Goal: Task Accomplishment & Management: Use online tool/utility

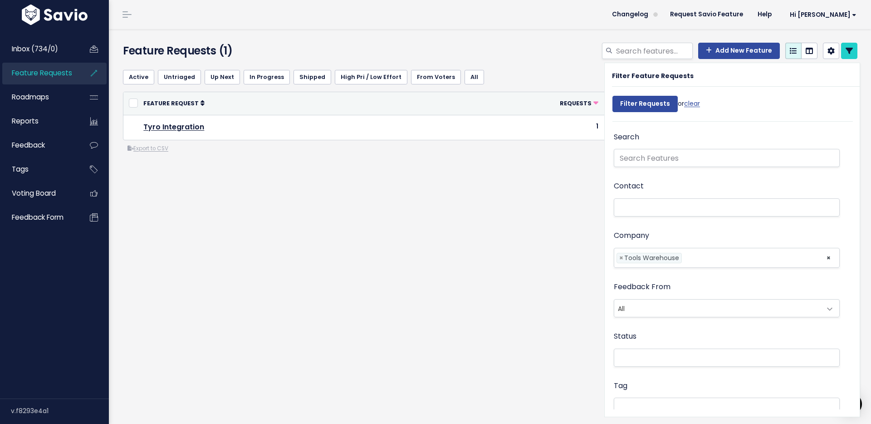
select select
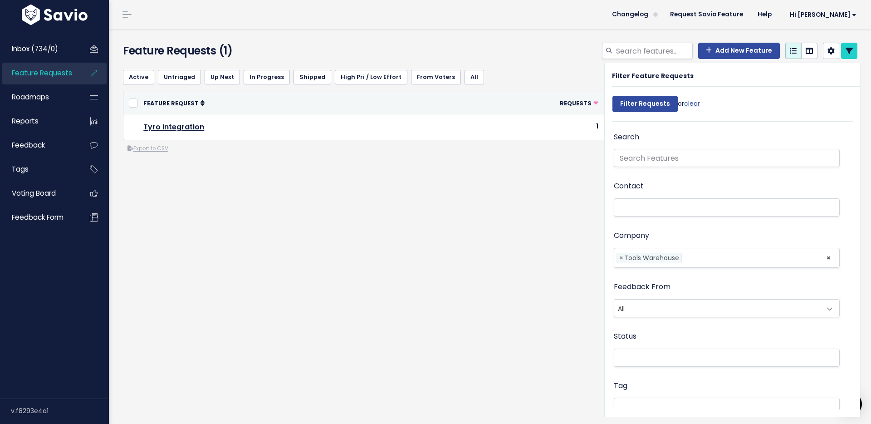
select select
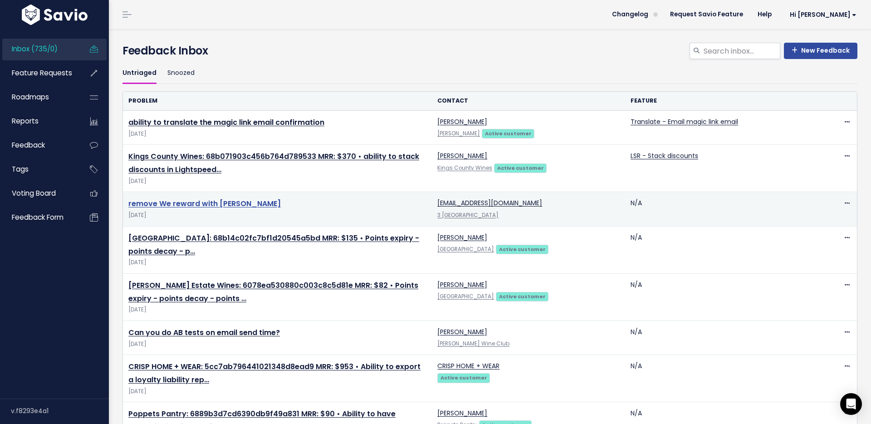
click at [212, 205] on link "remove We reward with Marsello" at bounding box center [204, 203] width 152 height 10
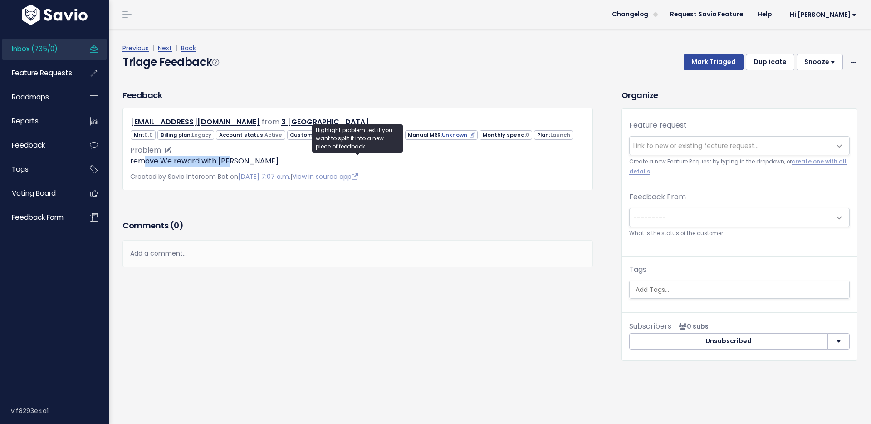
drag, startPoint x: 143, startPoint y: 162, endPoint x: 233, endPoint y: 162, distance: 89.4
click at [233, 162] on p "remove We reward with Marsello" at bounding box center [357, 161] width 455 height 11
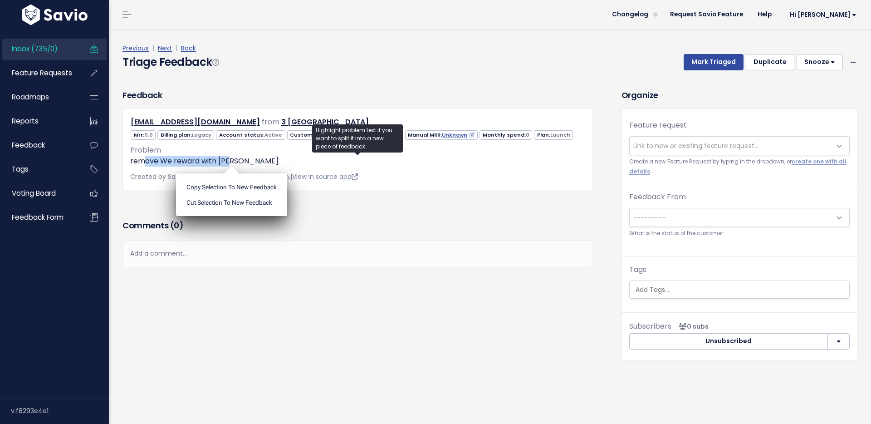
click at [348, 177] on link "View in source app" at bounding box center [325, 176] width 66 height 9
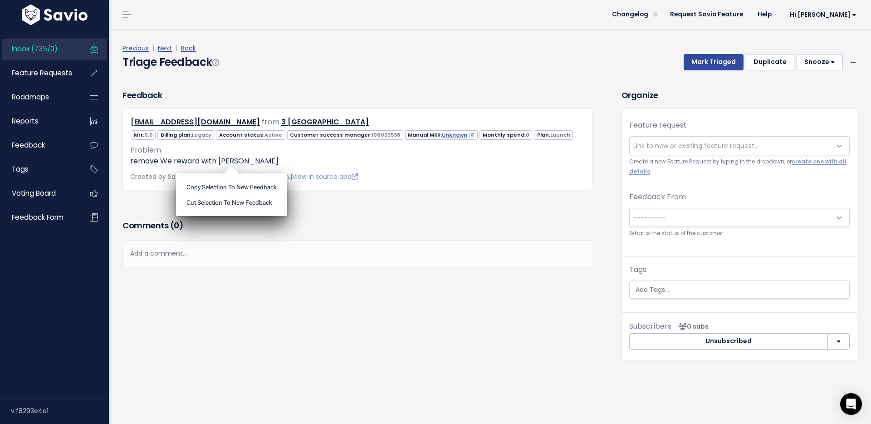
click at [400, 89] on div "Feedback shop@3tallpinesfarm.com from 3 Tall Pines Farm" at bounding box center [357, 139] width 470 height 101
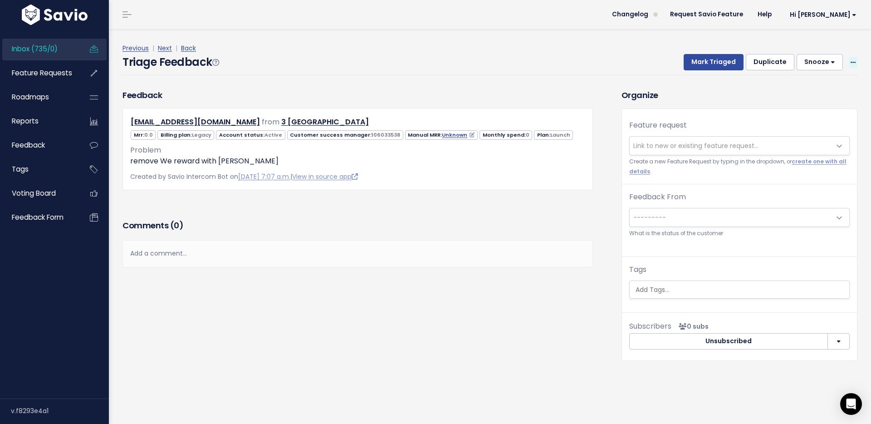
click at [854, 63] on icon at bounding box center [852, 63] width 5 height 6
click at [821, 104] on link "Delete" at bounding box center [816, 105] width 65 height 18
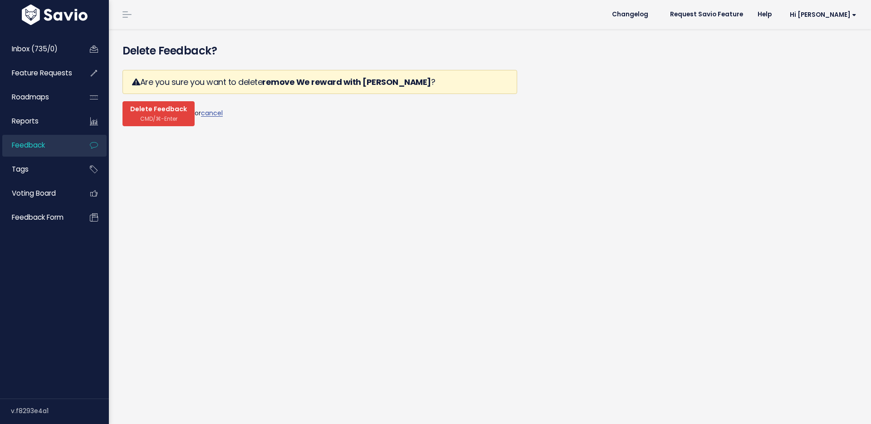
click at [151, 114] on button "Delete Feedback CMD/⌘-Enter" at bounding box center [158, 113] width 72 height 25
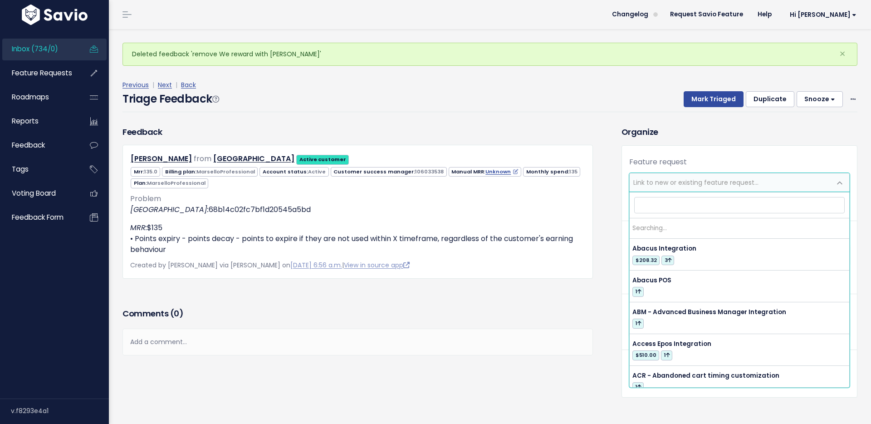
click at [668, 183] on span "Link to new or existing feature request..." at bounding box center [695, 182] width 125 height 9
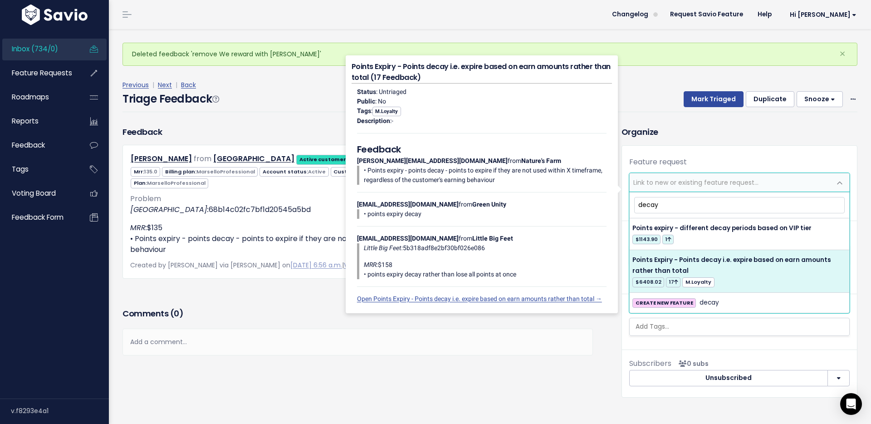
type input "decay"
select select "15001"
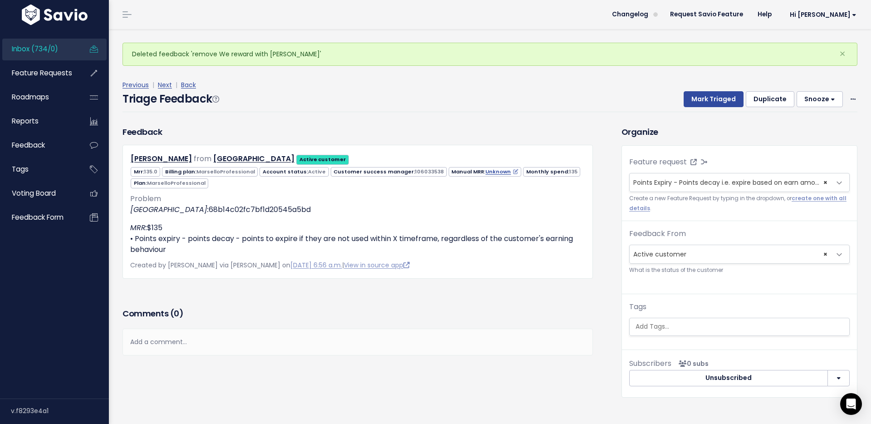
click at [717, 135] on h3 "Organize" at bounding box center [739, 132] width 236 height 12
click at [710, 98] on button "Mark Triaged" at bounding box center [714, 99] width 60 height 16
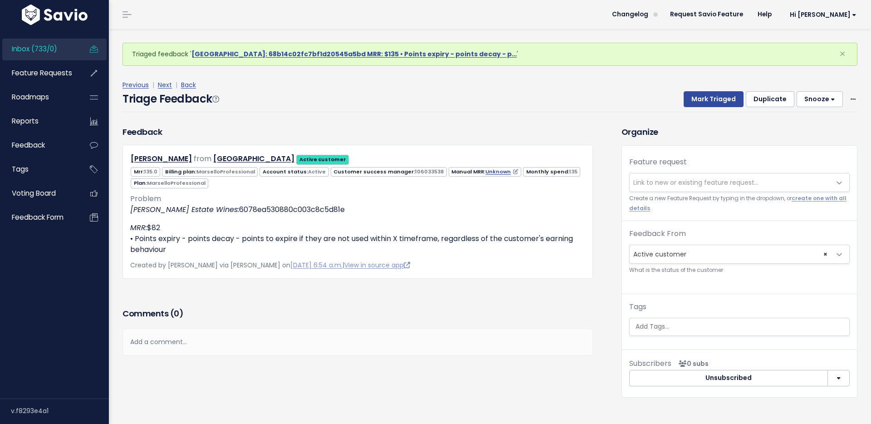
click at [687, 187] on span "Link to new or existing feature request..." at bounding box center [730, 182] width 201 height 18
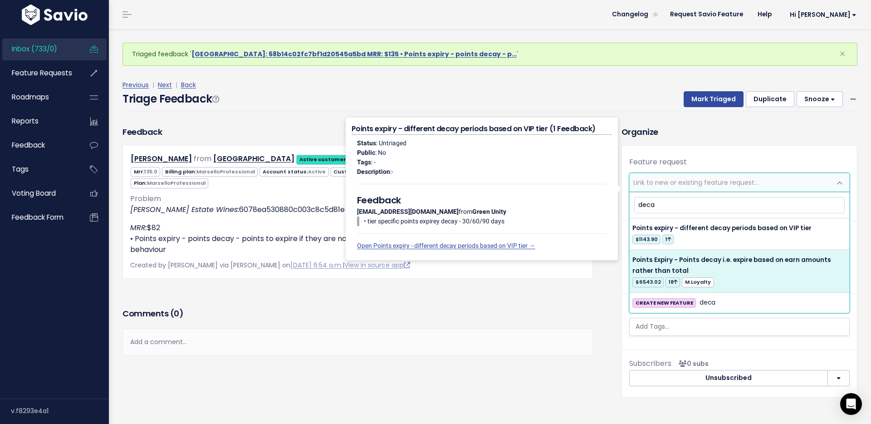
type input "deca"
select select "15001"
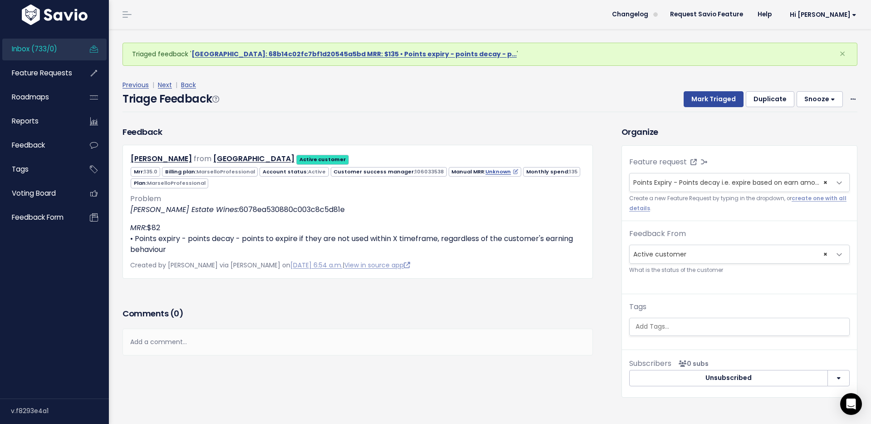
click at [711, 120] on div "Previous | Next | Back Triage Feedback Mark Triaged Duplicate [GEOGRAPHIC_DATA]…" at bounding box center [493, 96] width 742 height 60
click at [710, 98] on button "Mark Triaged" at bounding box center [714, 99] width 60 height 16
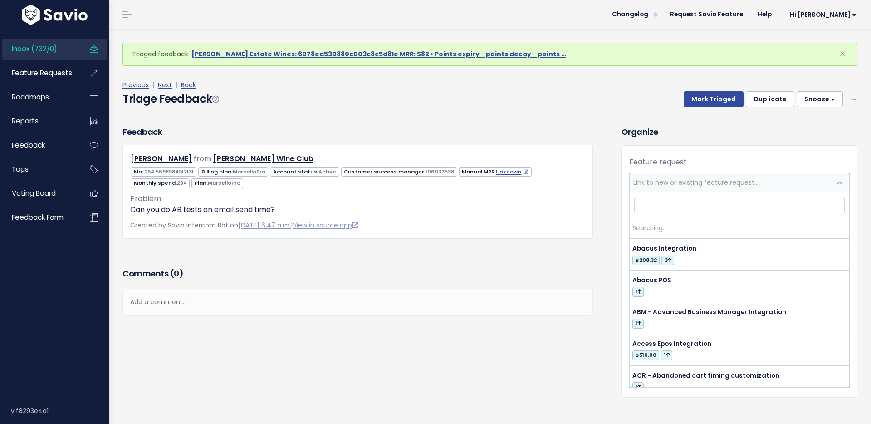
click at [682, 185] on span "Link to new or existing feature request..." at bounding box center [695, 182] width 125 height 9
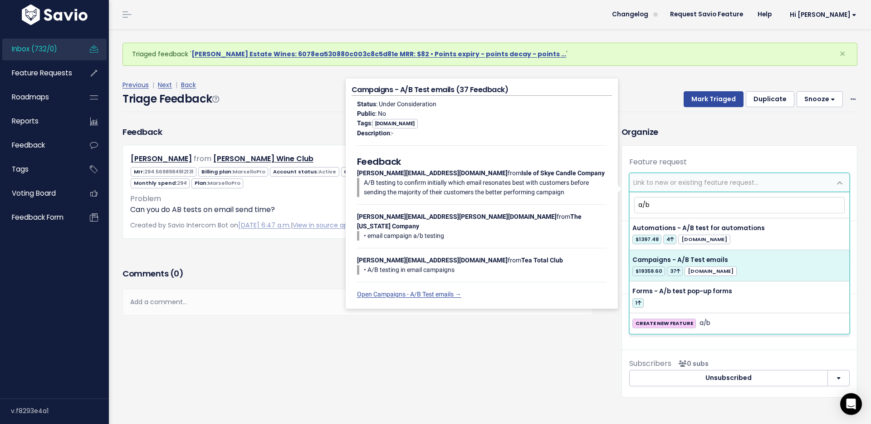
type input "a/b"
select select "12400"
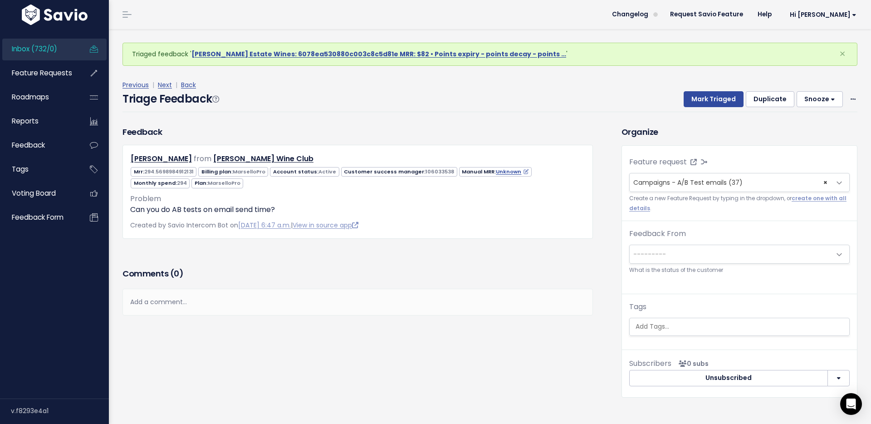
click at [734, 134] on h3 "Organize" at bounding box center [739, 132] width 236 height 12
click at [719, 93] on button "Mark Triaged" at bounding box center [714, 99] width 60 height 16
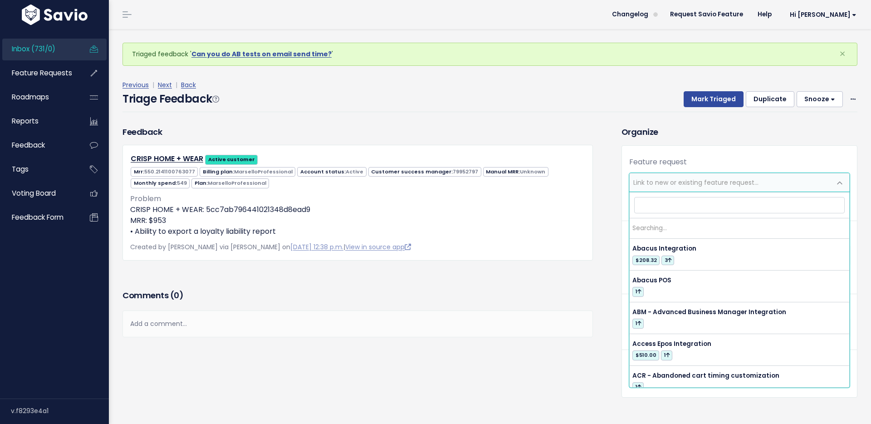
click at [694, 176] on span "Link to new or existing feature request..." at bounding box center [730, 182] width 201 height 18
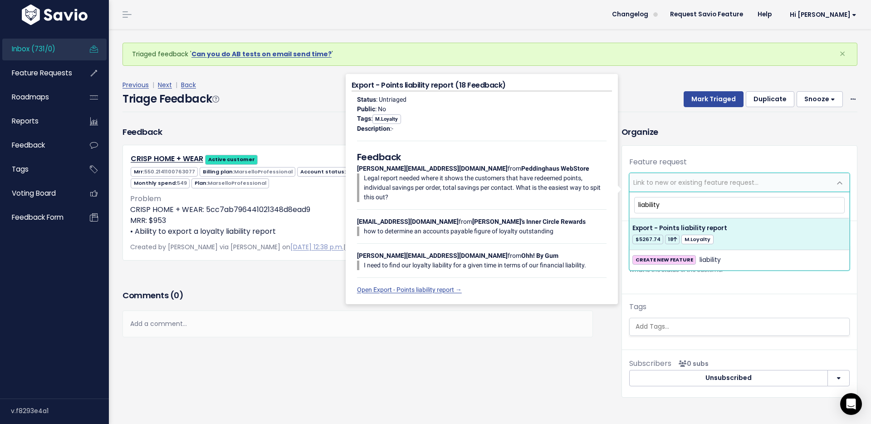
type input "liability"
select select "27104"
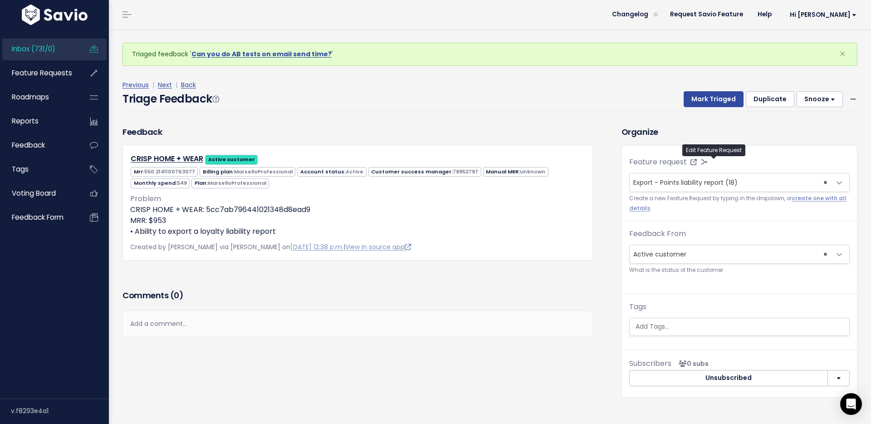
click at [714, 147] on div "Feature request --------- <span class='js-fr-id font600' data-id=27104 > Export…" at bounding box center [739, 250] width 235 height 208
click at [711, 98] on button "Mark Triaged" at bounding box center [714, 99] width 60 height 16
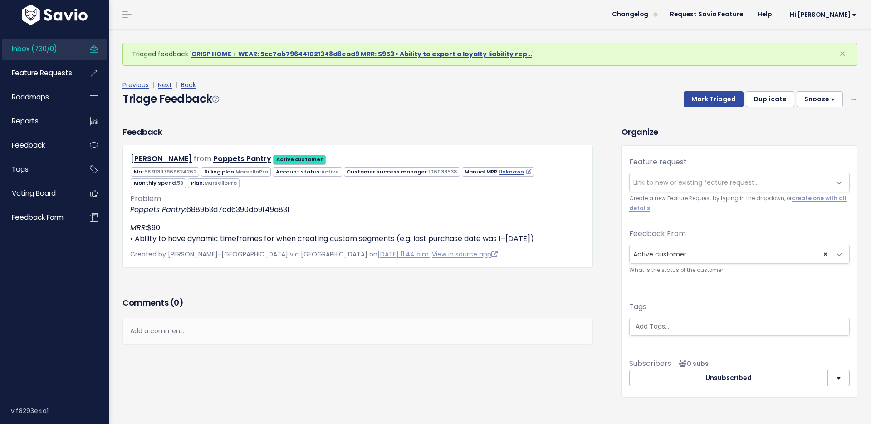
click at [679, 182] on span "Link to new or existing feature request..." at bounding box center [695, 182] width 125 height 9
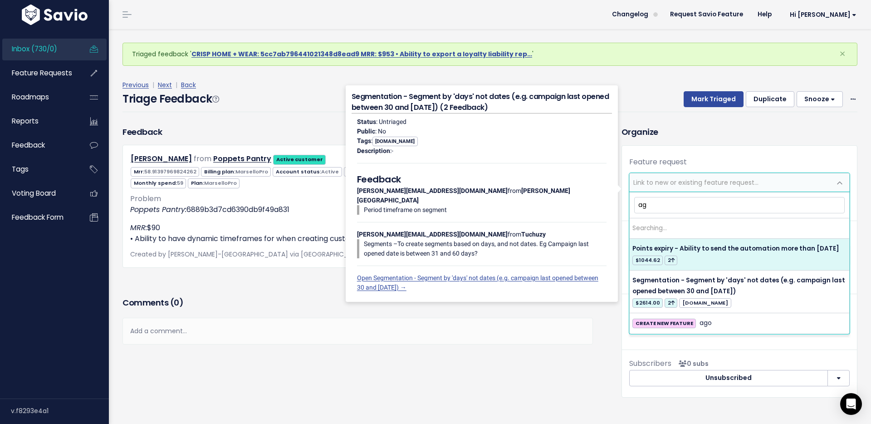
type input "a"
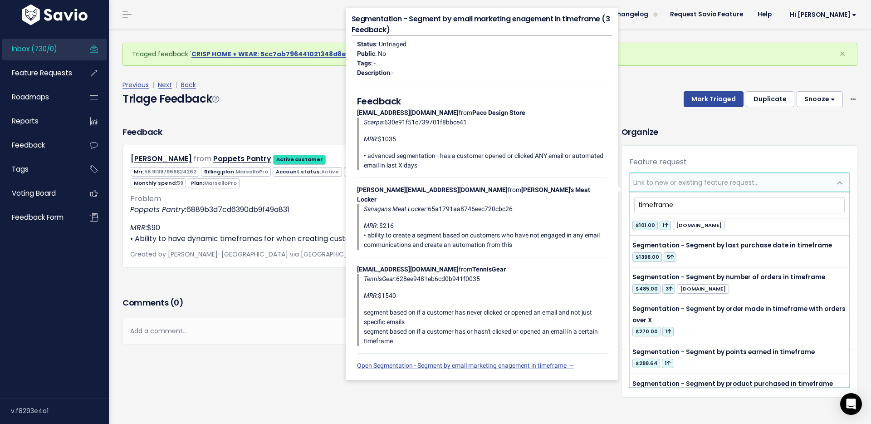
scroll to position [518, 0]
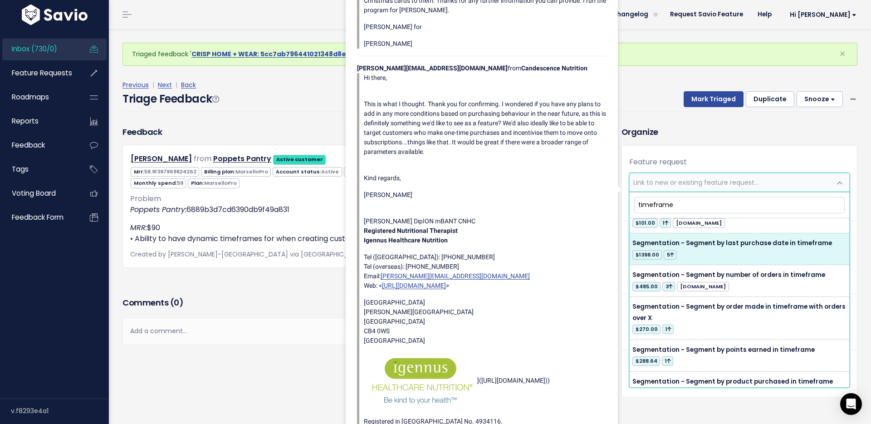
type input "timeframe"
select select "15539"
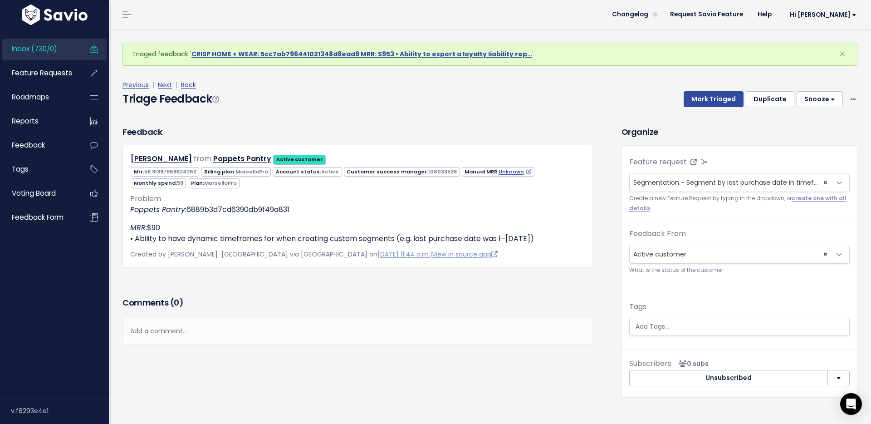
click at [500, 293] on div "Feedback Charlotte Strand from Poppets Pantry Active customer" at bounding box center [358, 210] width 484 height 169
click at [716, 96] on button "Mark Triaged" at bounding box center [714, 99] width 60 height 16
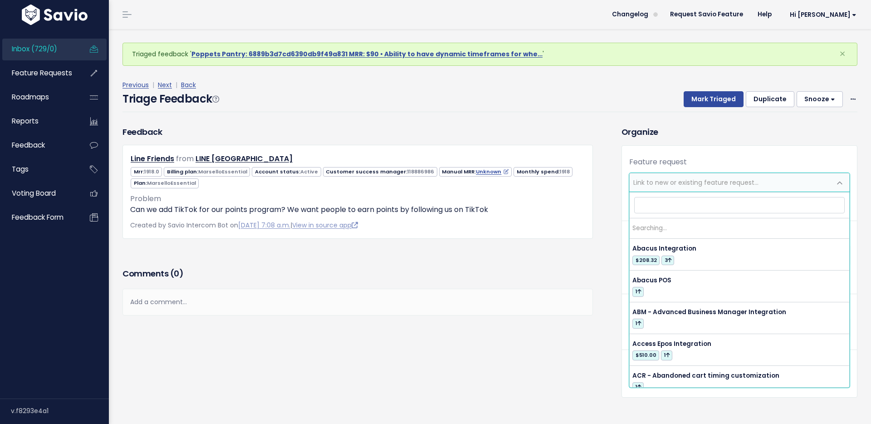
click at [676, 186] on span "Link to new or existing feature request..." at bounding box center [695, 182] width 125 height 9
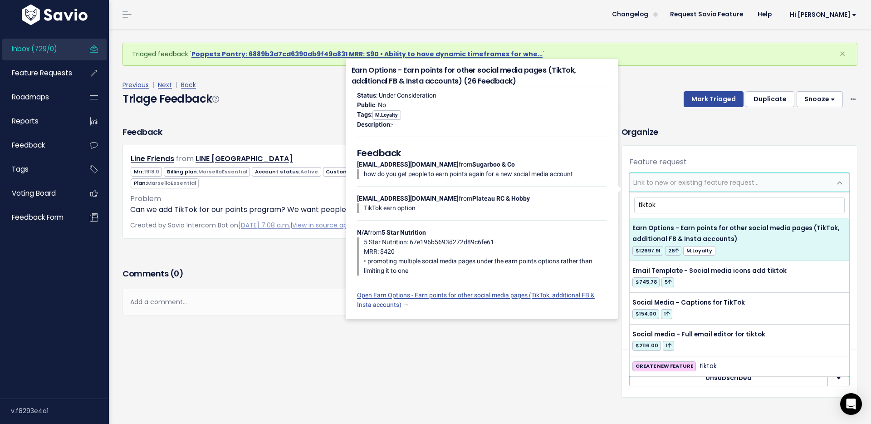
type input "tiktok"
select select "12427"
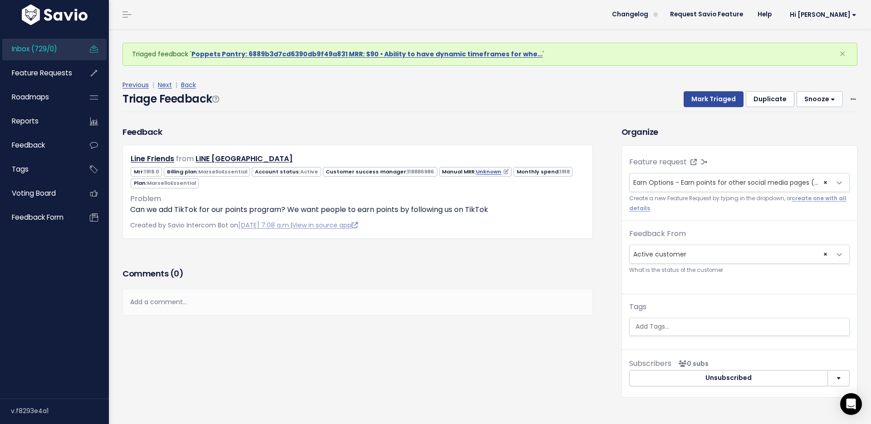
click at [725, 148] on div "Feature request --------- <span class='js-fr-id font600' data-id=12427 > Earn O…" at bounding box center [739, 250] width 235 height 208
click at [713, 100] on button "Mark Triaged" at bounding box center [714, 99] width 60 height 16
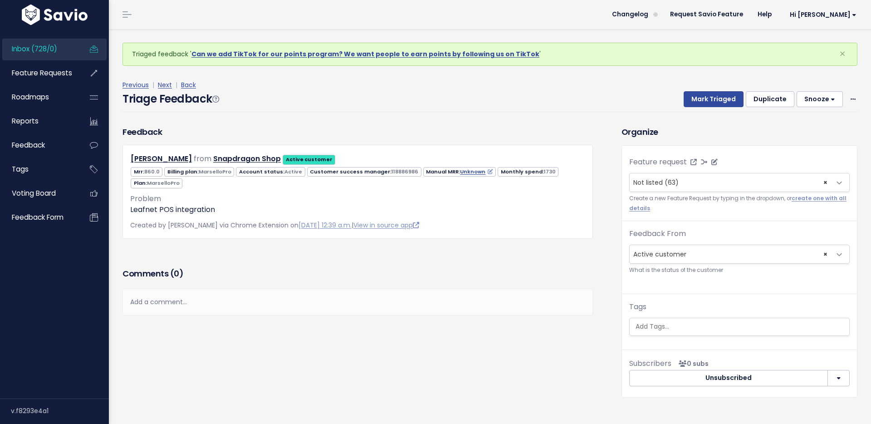
click at [655, 185] on span "Not listed (63)" at bounding box center [655, 182] width 45 height 9
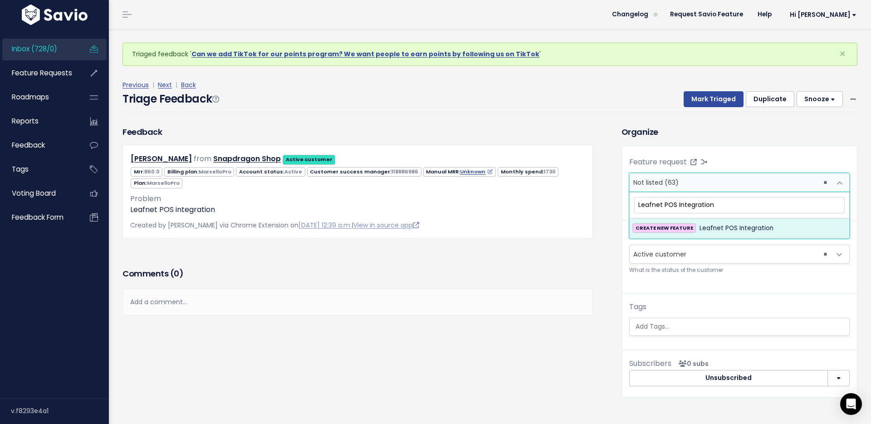
type input "Leafnet POS Integration"
click at [762, 229] on span "Leafnet POS Integration" at bounding box center [736, 228] width 74 height 11
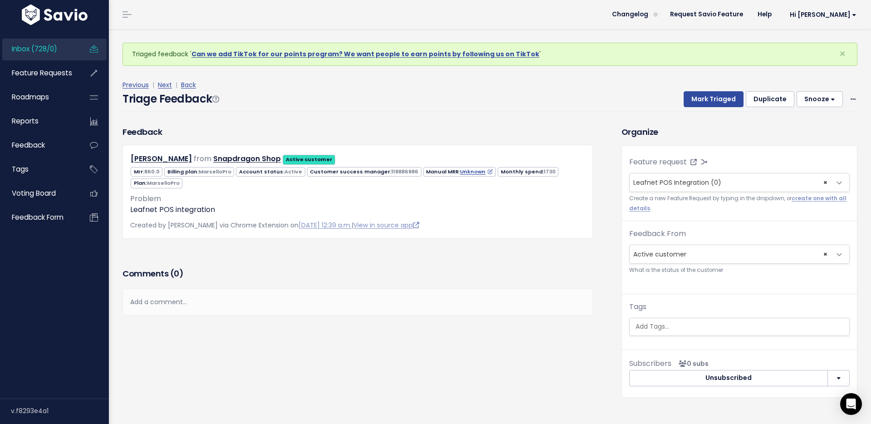
click at [611, 207] on div "Feedback Robert Scott from Snapdragon Shop Active customer" at bounding box center [365, 268] width 499 height 285
click at [725, 97] on button "Mark Triaged" at bounding box center [714, 99] width 60 height 16
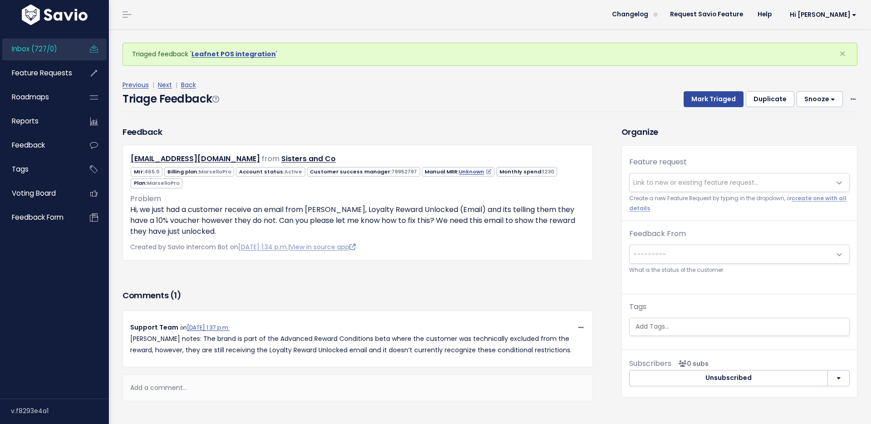
click at [172, 88] on div "Previous | Next | Back" at bounding box center [489, 84] width 735 height 11
click at [170, 86] on link "Next" at bounding box center [165, 84] width 14 height 9
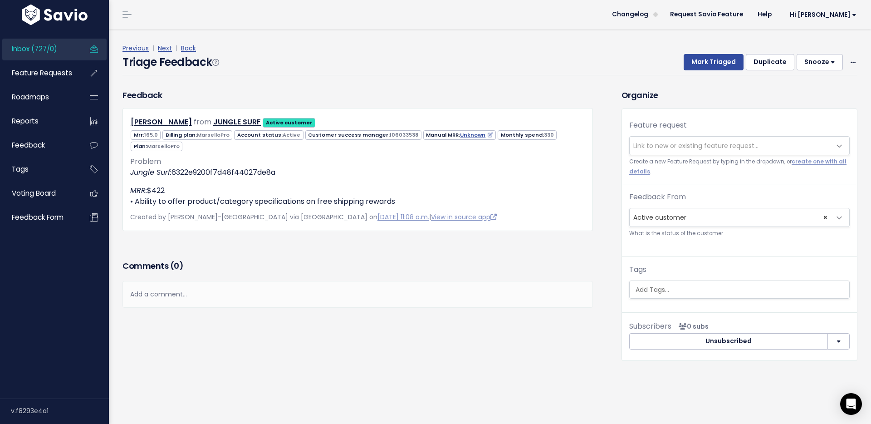
click at [659, 142] on span "Link to new or existing feature request..." at bounding box center [695, 145] width 125 height 9
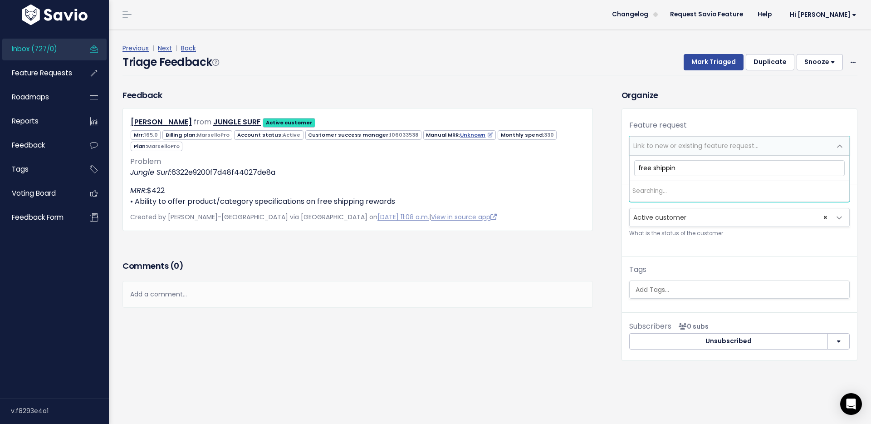
type input "free shipping"
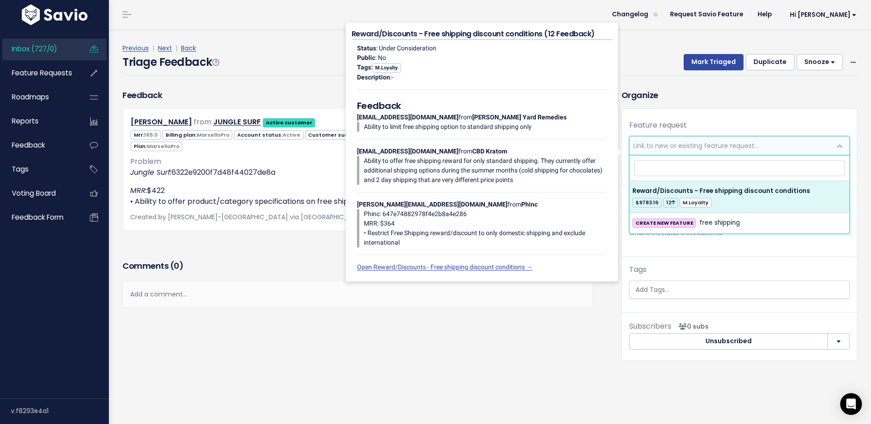
click at [628, 55] on div "Triage Feedback Mark Triaged Duplicate Snooze 1 day 3 days 7 days 14 days Edit …" at bounding box center [489, 64] width 735 height 21
